Goal: Transaction & Acquisition: Purchase product/service

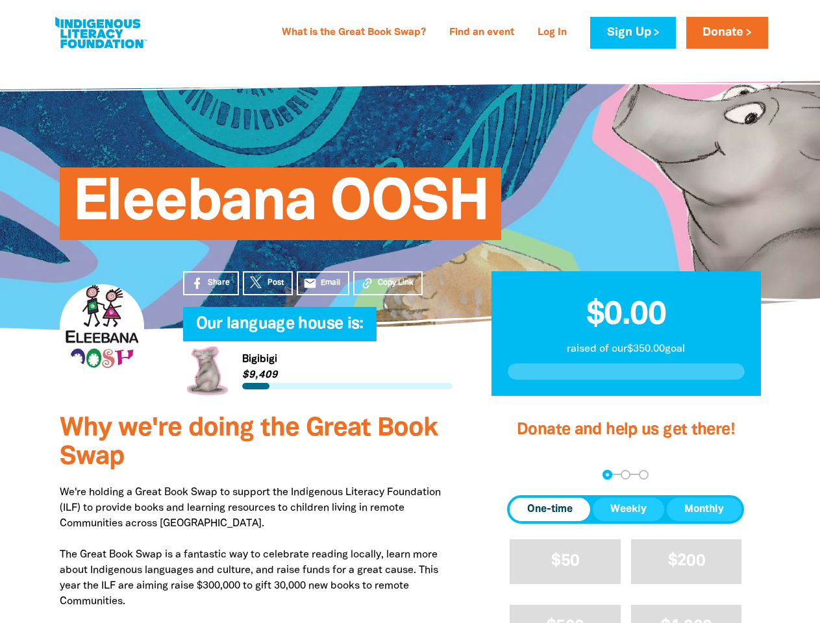
click at [410, 312] on h4 "Our language house is:﻿" at bounding box center [330, 325] width 269 height 26
click at [388, 283] on span "Copy Link" at bounding box center [396, 283] width 36 height 12
click at [525, 475] on div "arrow_back Back Step 1 Step 2 Step 3" at bounding box center [625, 475] width 237 height 10
click at [607, 475] on div "Navigate to step 1 of 3 to enter your donation amount" at bounding box center [607, 474] width 3 height 3
click at [550, 510] on span "One-time" at bounding box center [549, 510] width 45 height 16
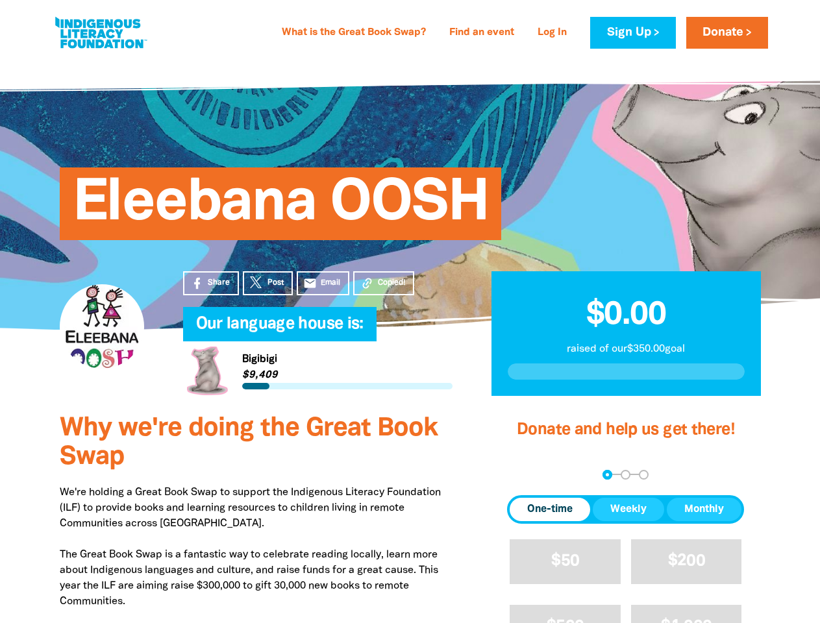
click at [628, 510] on span "Weekly" at bounding box center [628, 510] width 36 height 16
click at [704, 510] on span "Monthly" at bounding box center [704, 510] width 40 height 16
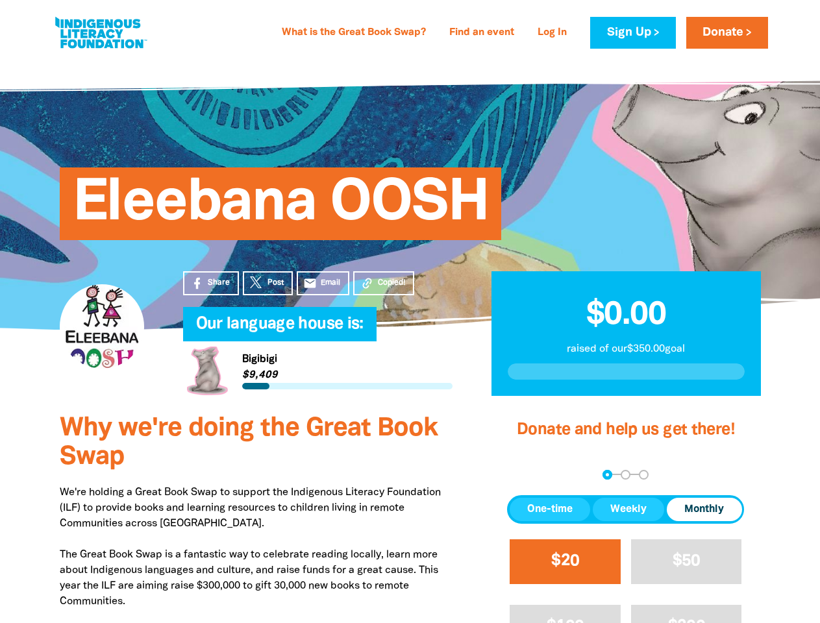
click at [565, 562] on span "$20" at bounding box center [565, 561] width 28 height 15
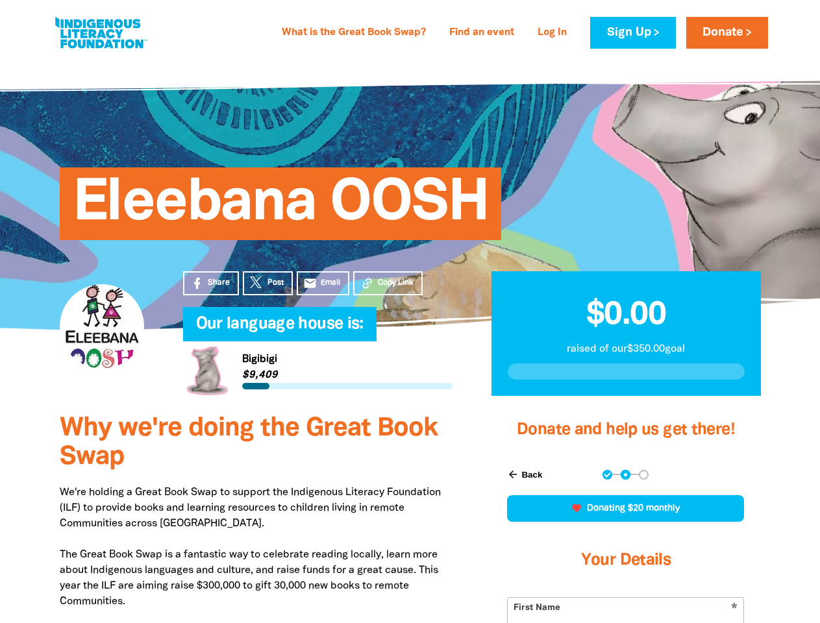
scroll to position [299, 0]
